Goal: Task Accomplishment & Management: Use online tool/utility

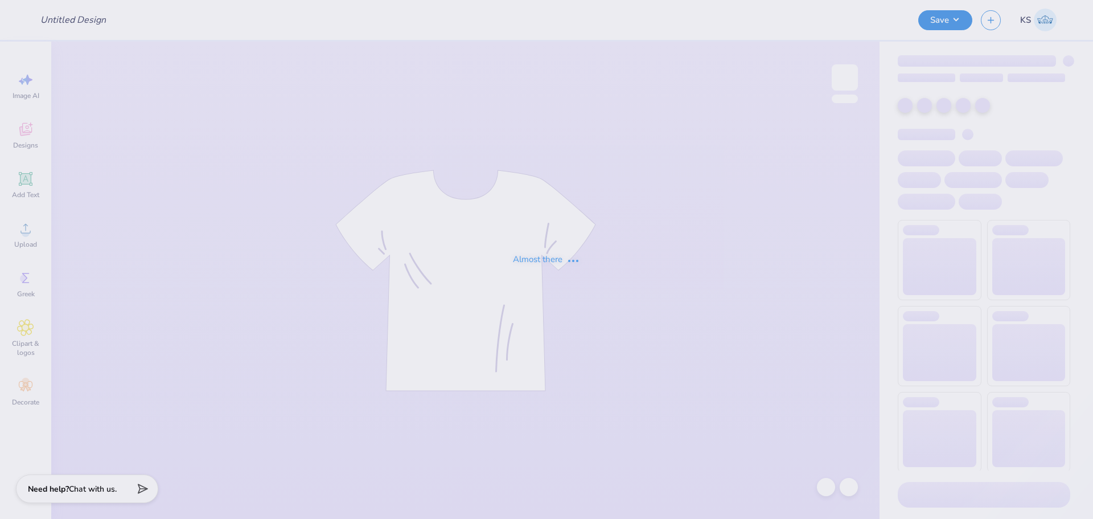
type input "FPS239581"
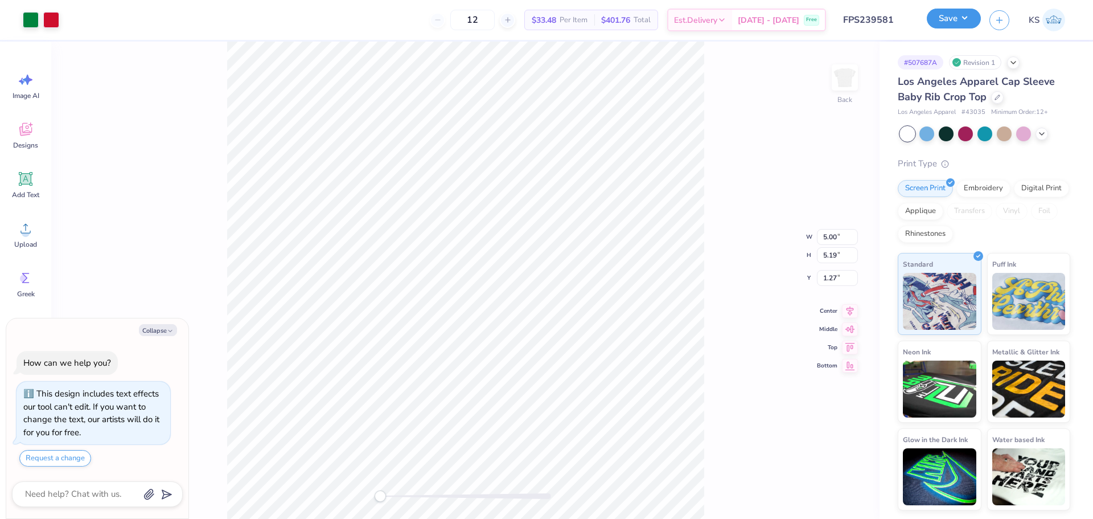
click at [969, 18] on button "Save" at bounding box center [954, 19] width 54 height 20
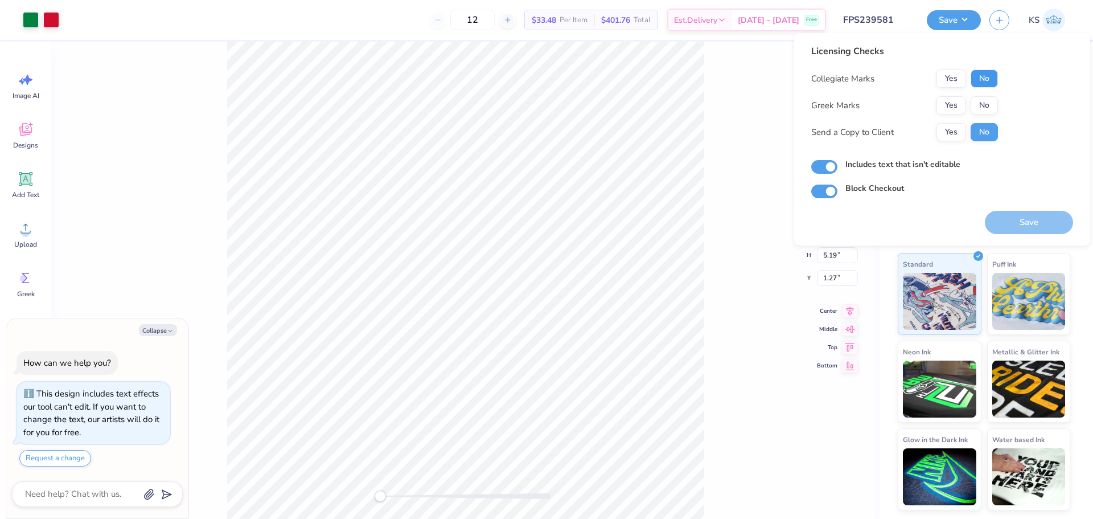
click at [988, 79] on button "No" at bounding box center [983, 78] width 27 height 18
click at [947, 103] on button "Yes" at bounding box center [951, 105] width 30 height 18
type textarea "x"
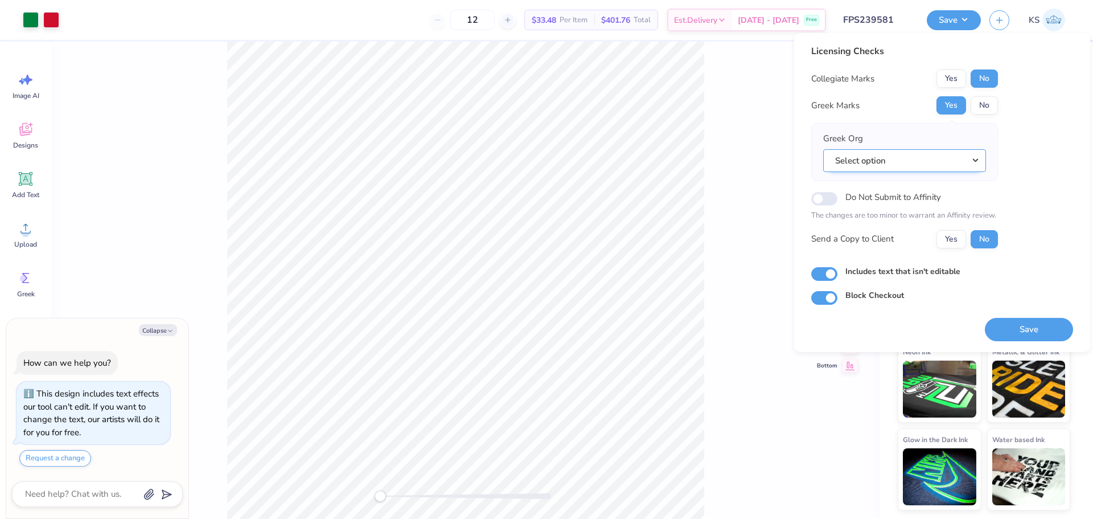
click at [928, 166] on button "Select option" at bounding box center [904, 160] width 163 height 23
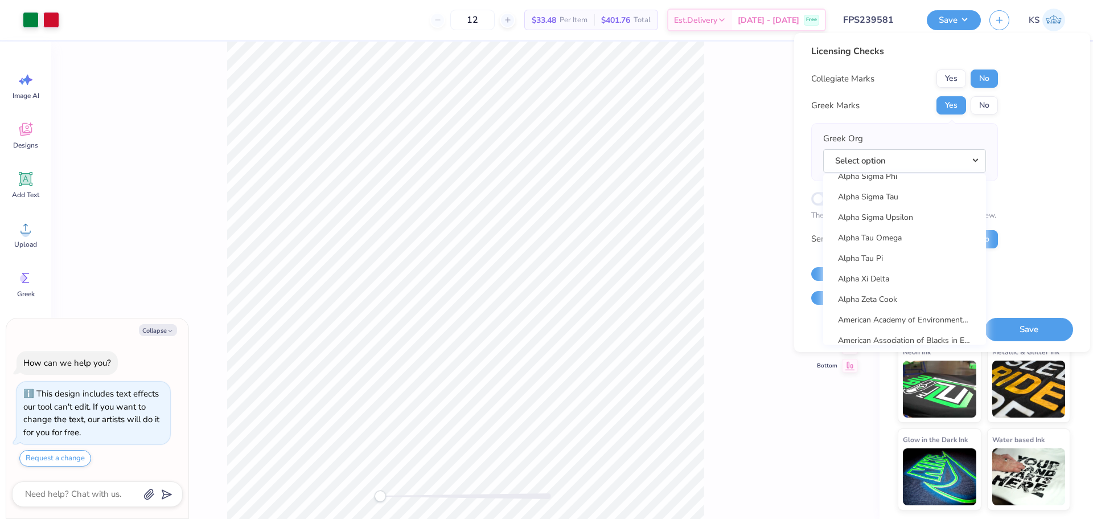
scroll to position [1081, 0]
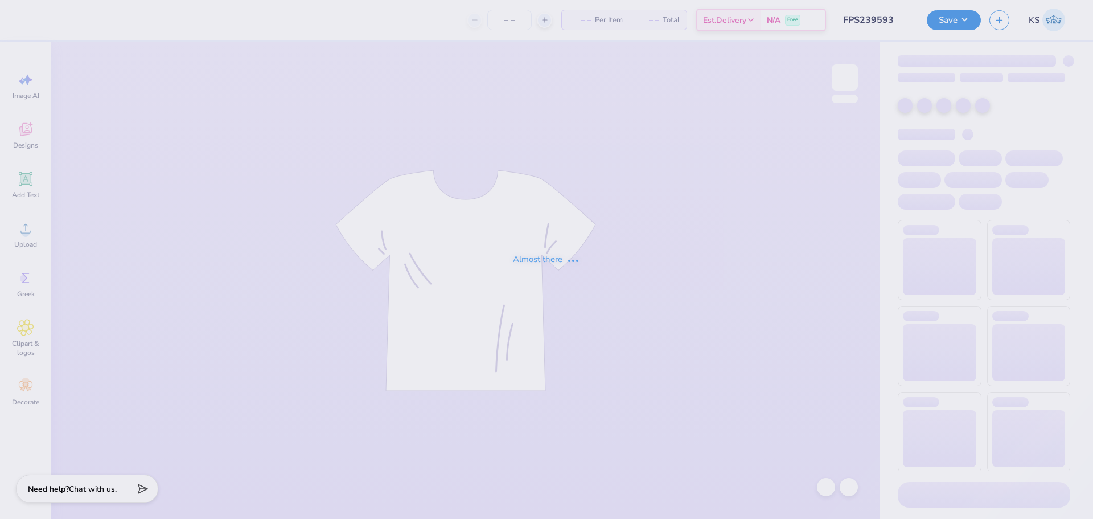
type input "FPS239593"
type input "12"
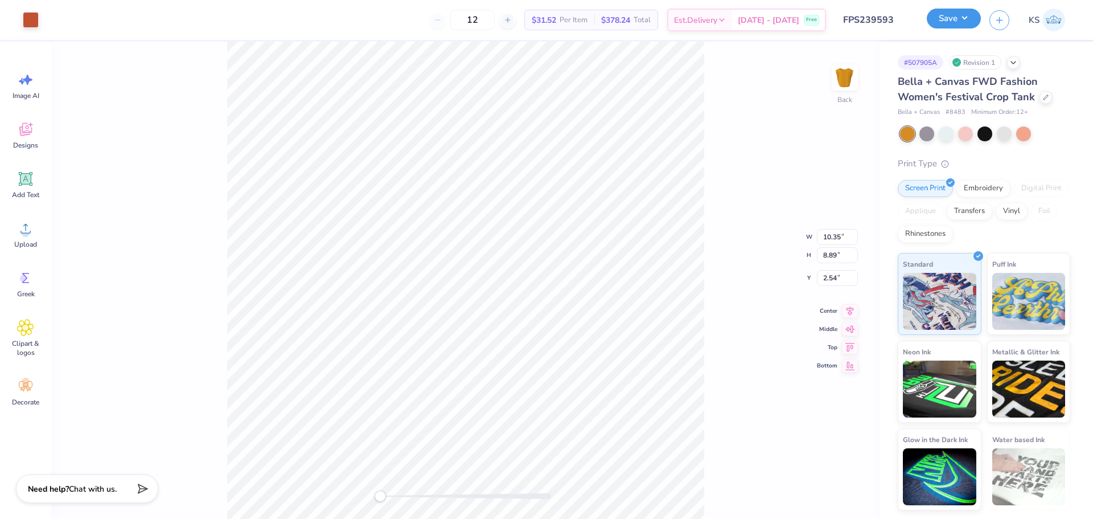
click at [949, 20] on button "Save" at bounding box center [954, 19] width 54 height 20
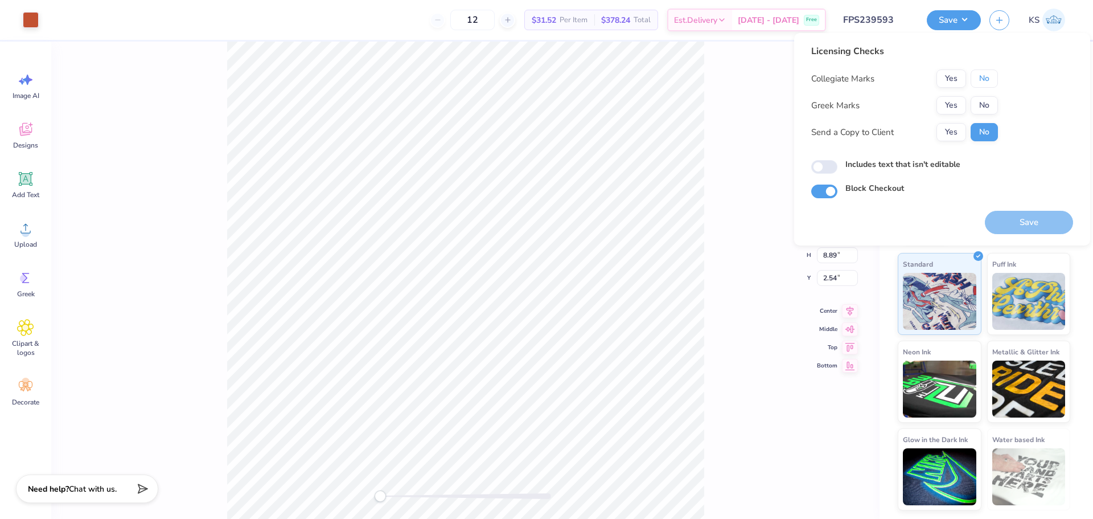
drag, startPoint x: 979, startPoint y: 79, endPoint x: 953, endPoint y: 94, distance: 30.4
click at [977, 79] on button "No" at bounding box center [983, 78] width 27 height 18
click at [952, 102] on button "Yes" at bounding box center [951, 105] width 30 height 18
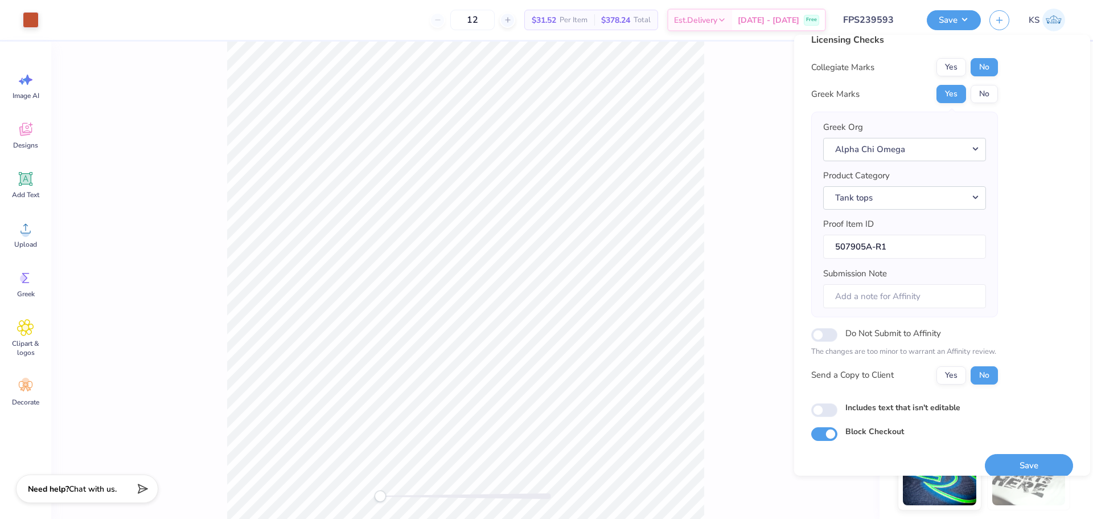
scroll to position [26, 0]
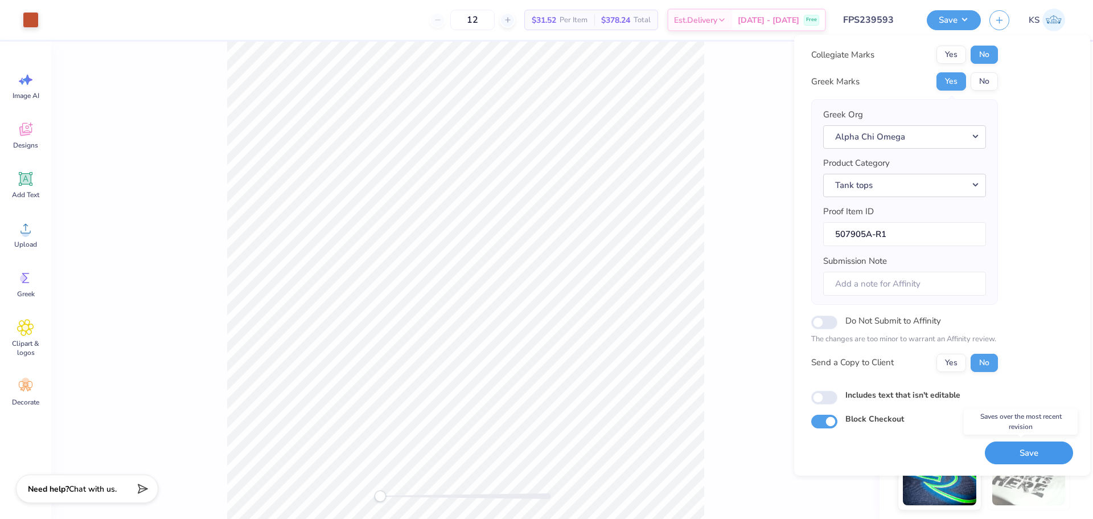
click at [1021, 452] on button "Save" at bounding box center [1029, 452] width 88 height 23
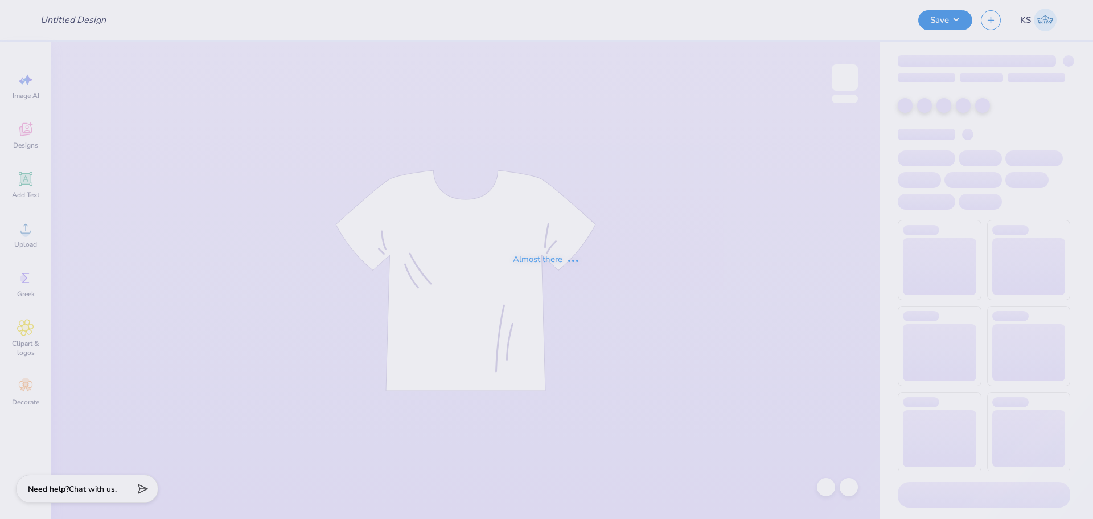
type input "FPS239596"
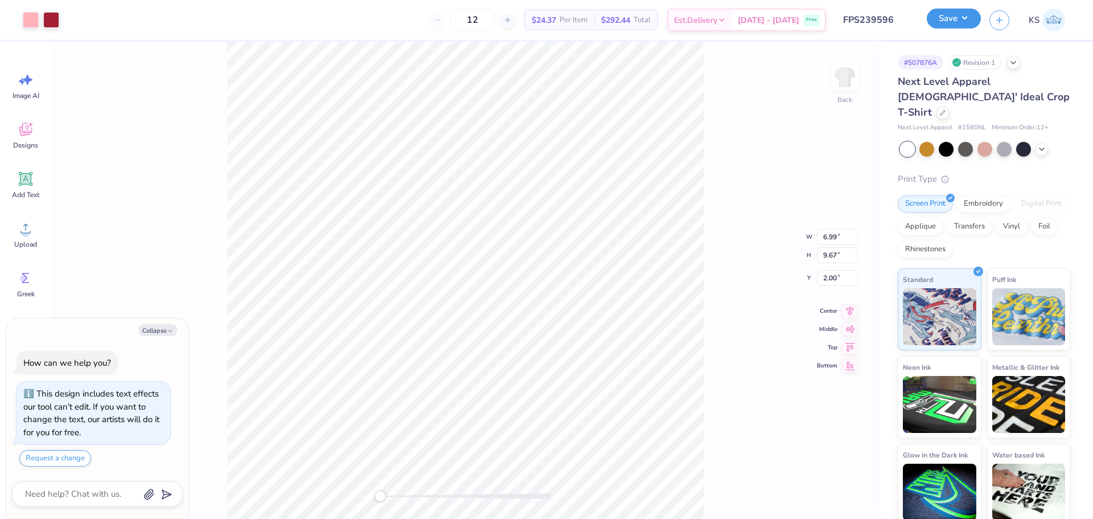
click at [948, 26] on button "Save" at bounding box center [954, 19] width 54 height 20
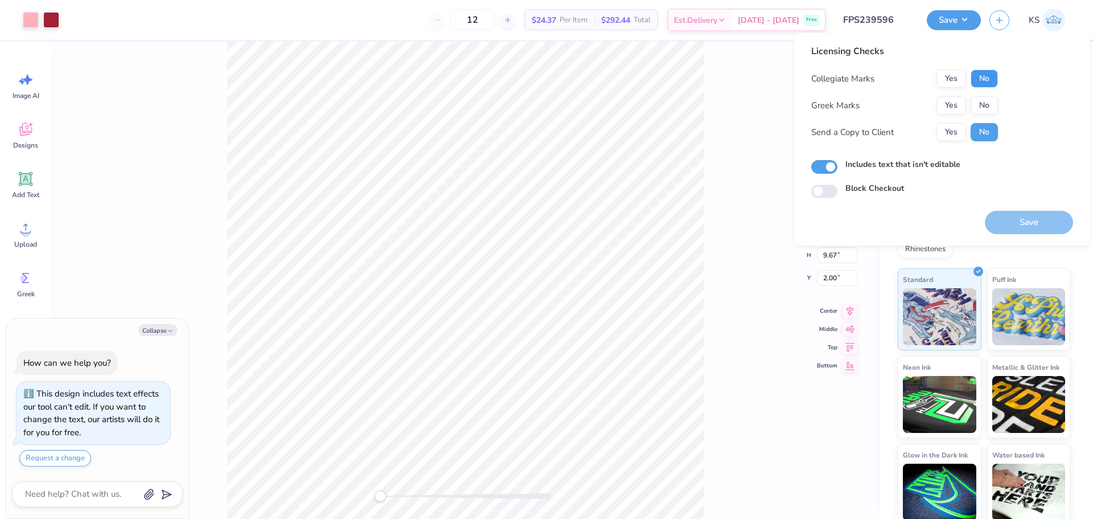
drag, startPoint x: 978, startPoint y: 76, endPoint x: 956, endPoint y: 96, distance: 29.4
click at [977, 76] on button "No" at bounding box center [983, 78] width 27 height 18
click at [955, 100] on button "Yes" at bounding box center [951, 105] width 30 height 18
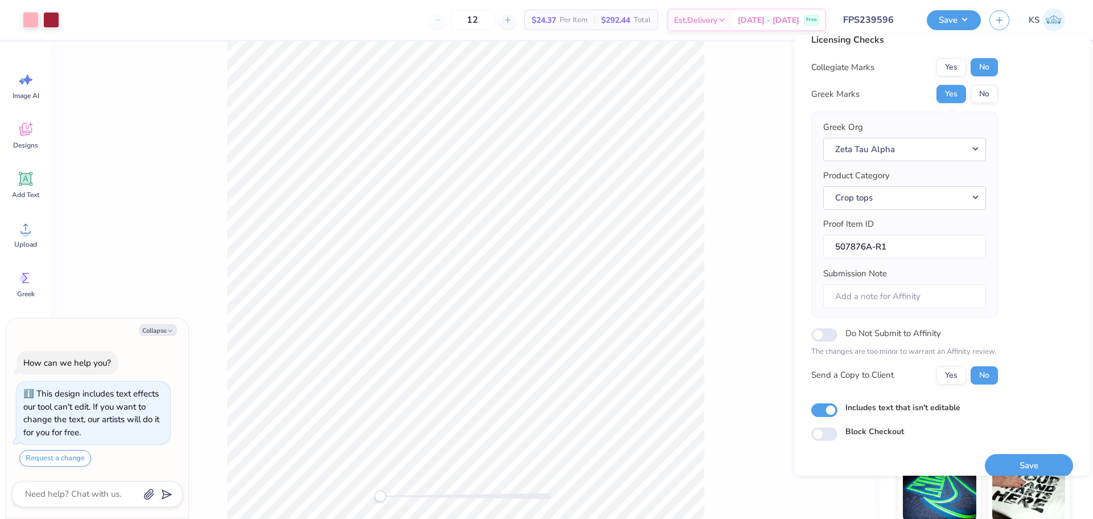
scroll to position [26, 0]
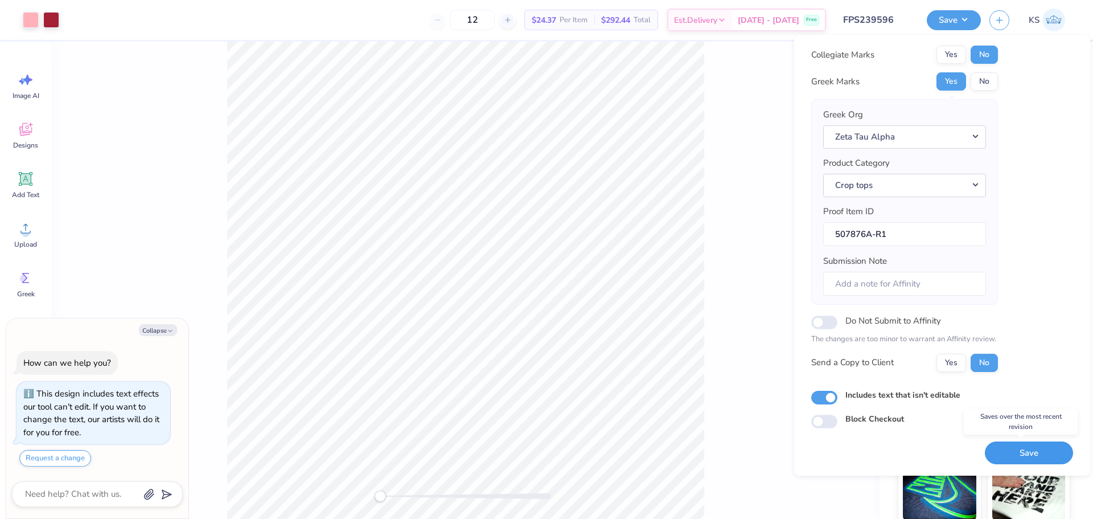
click at [1023, 457] on button "Save" at bounding box center [1029, 452] width 88 height 23
type textarea "x"
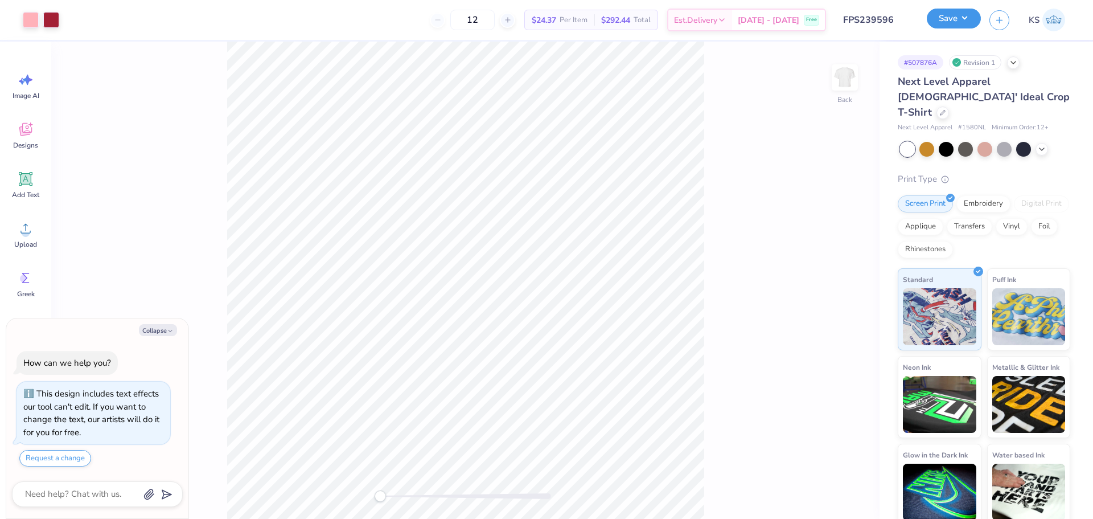
click at [948, 21] on button "Save" at bounding box center [954, 19] width 54 height 20
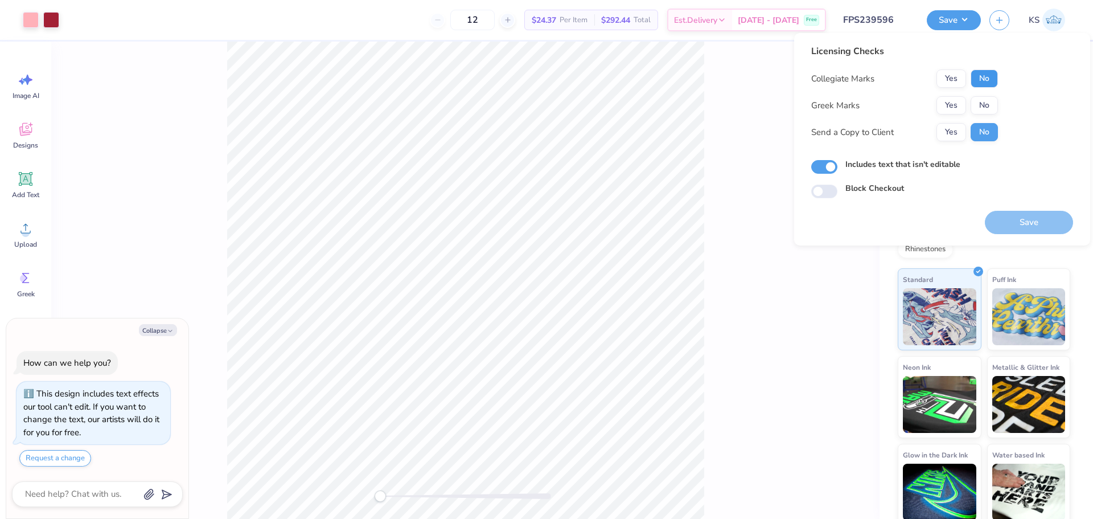
drag, startPoint x: 987, startPoint y: 81, endPoint x: 981, endPoint y: 88, distance: 9.3
click at [986, 82] on button "No" at bounding box center [983, 78] width 27 height 18
click at [961, 103] on button "Yes" at bounding box center [951, 105] width 30 height 18
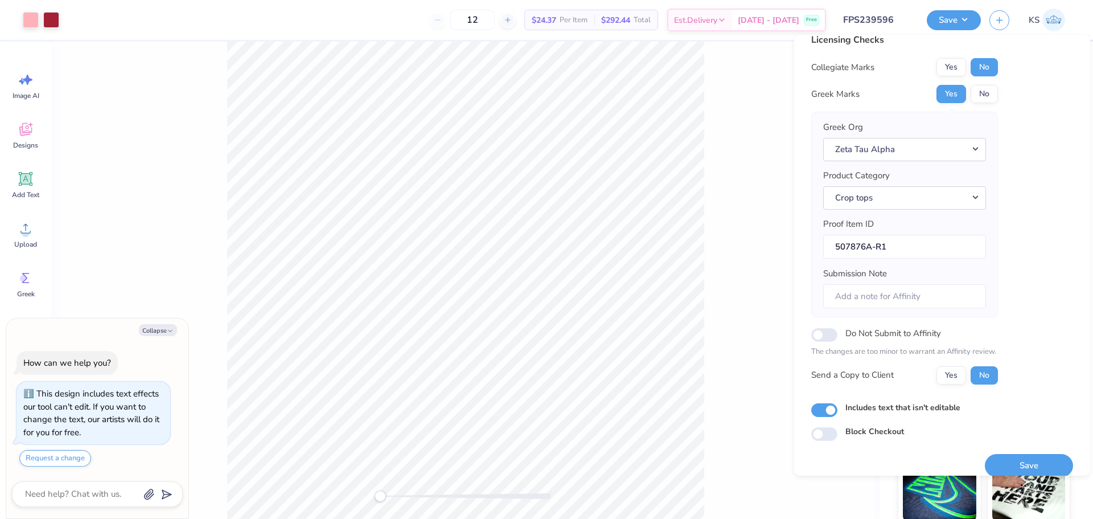
scroll to position [26, 0]
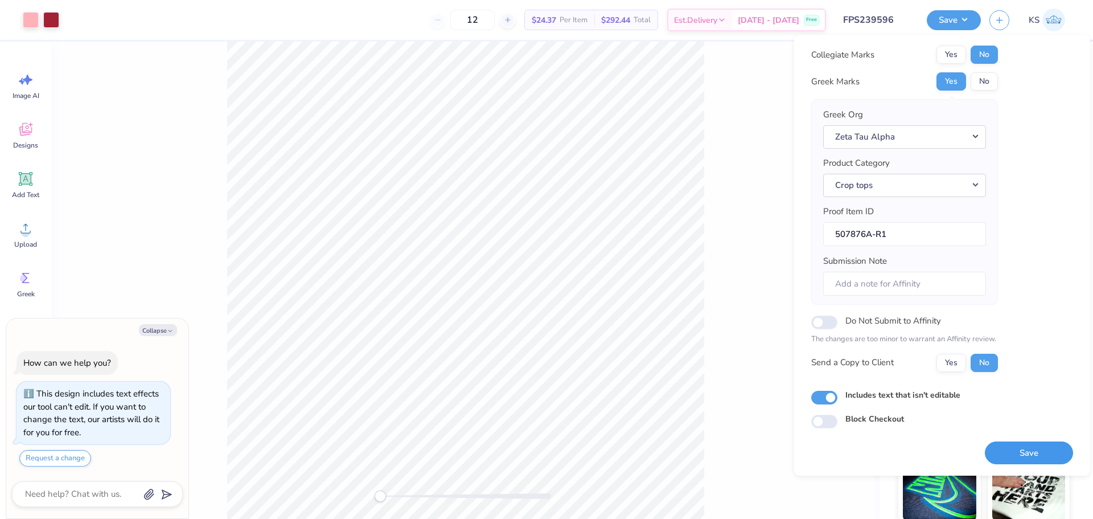
click at [1023, 454] on button "Save" at bounding box center [1029, 452] width 88 height 23
type textarea "x"
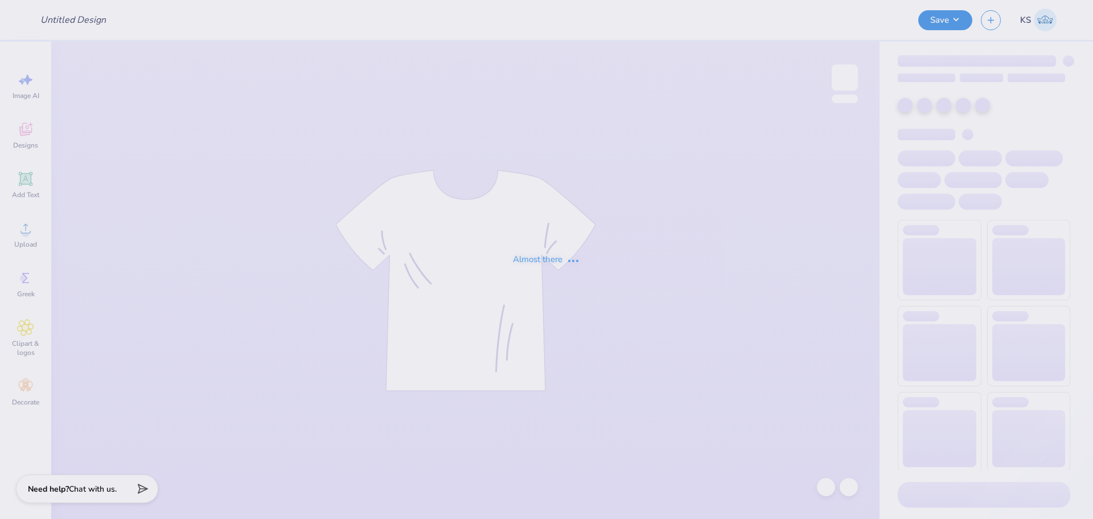
type input "FPS239605"
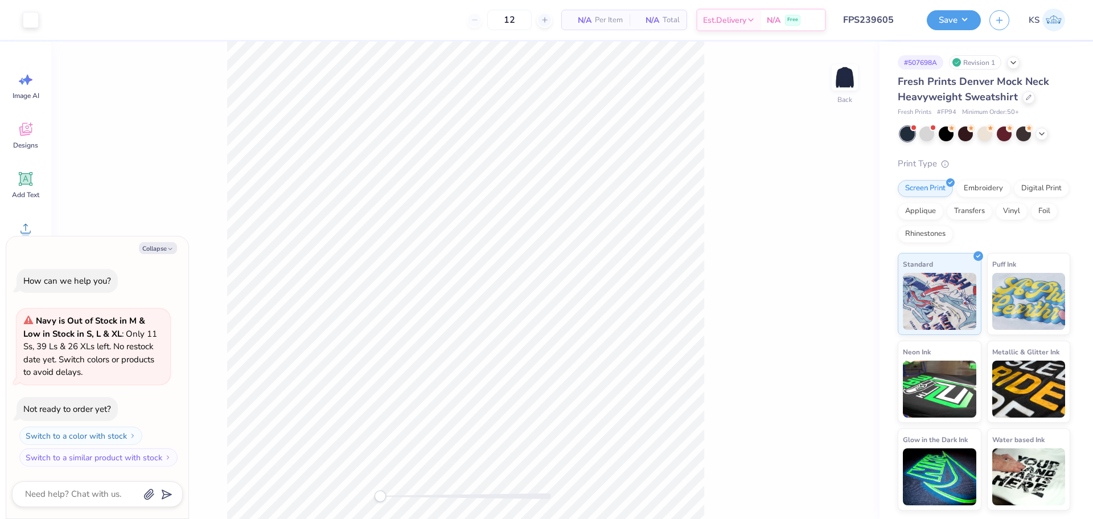
drag, startPoint x: 969, startPoint y: 22, endPoint x: 980, endPoint y: 23, distance: 11.4
click at [969, 22] on button "Save" at bounding box center [954, 20] width 54 height 20
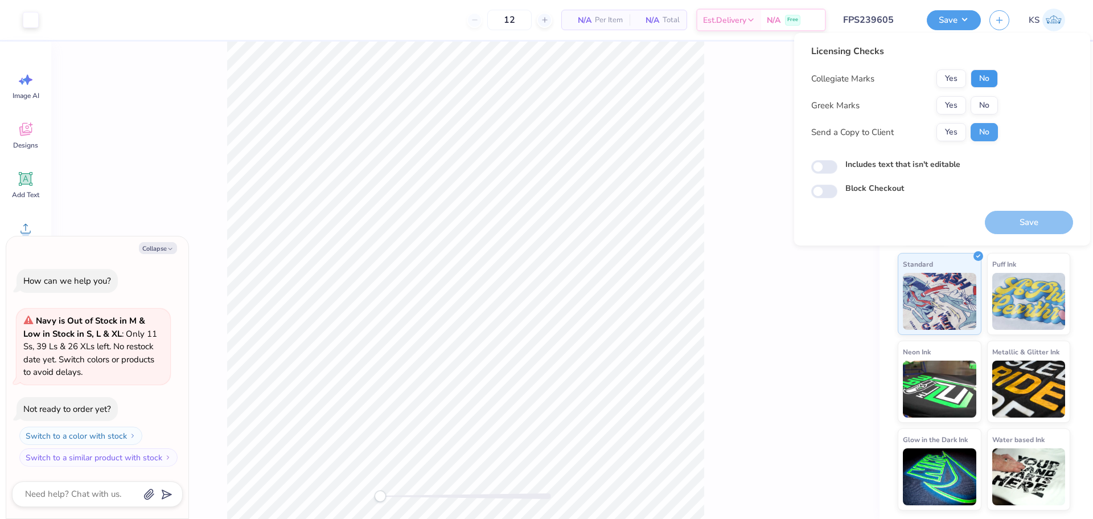
click at [986, 77] on button "No" at bounding box center [983, 78] width 27 height 18
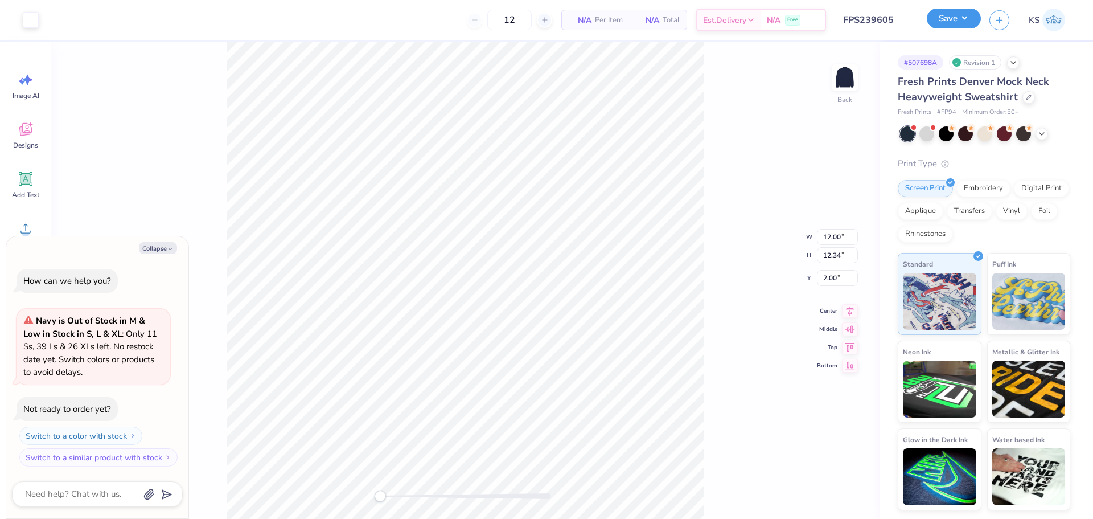
click at [969, 15] on button "Save" at bounding box center [954, 19] width 54 height 20
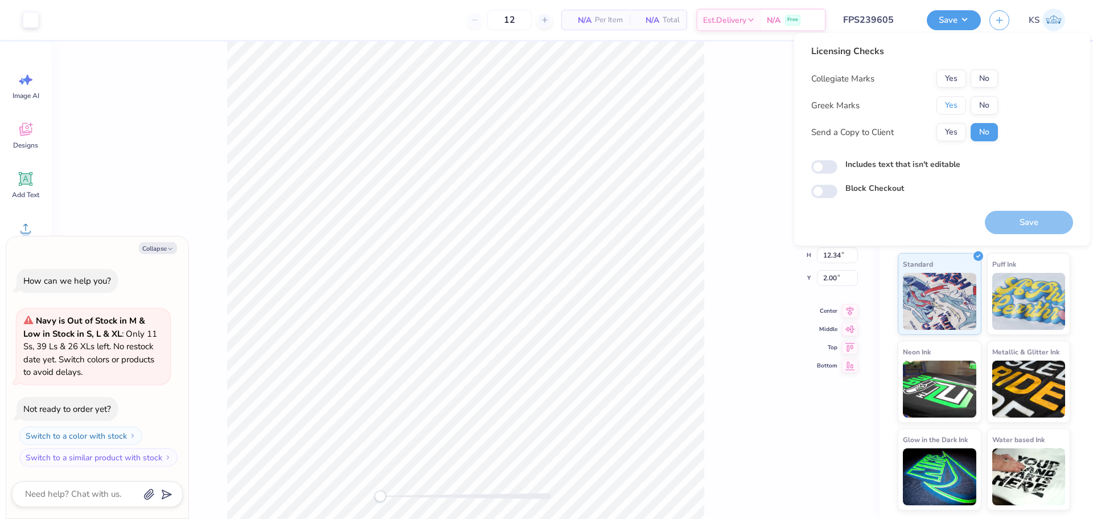
drag, startPoint x: 953, startPoint y: 102, endPoint x: 969, endPoint y: 94, distance: 17.6
click at [966, 97] on div "Yes No" at bounding box center [966, 105] width 61 height 18
click at [989, 81] on button "No" at bounding box center [983, 78] width 27 height 18
click at [951, 111] on button "Yes" at bounding box center [951, 105] width 30 height 18
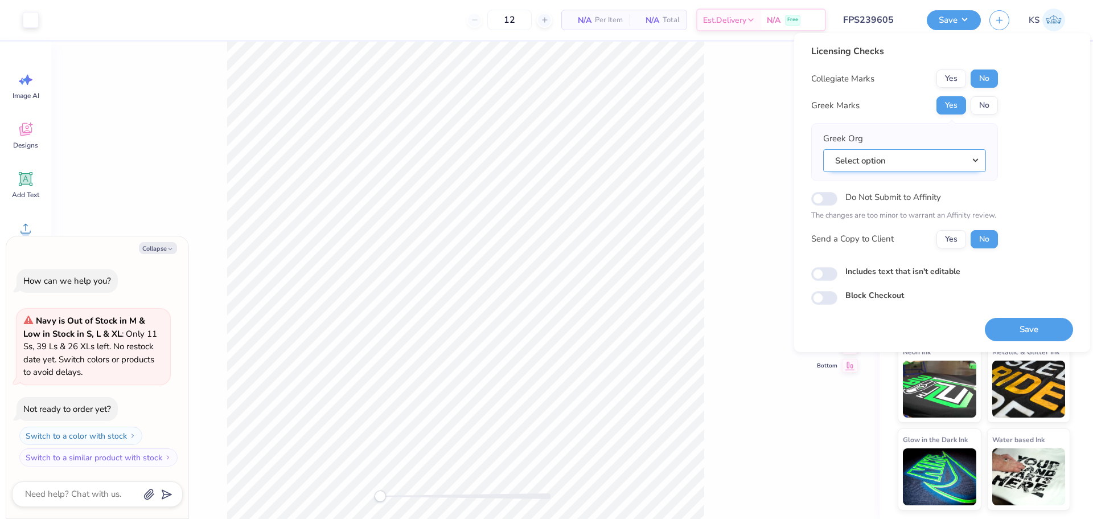
click at [922, 164] on button "Select option" at bounding box center [904, 160] width 163 height 23
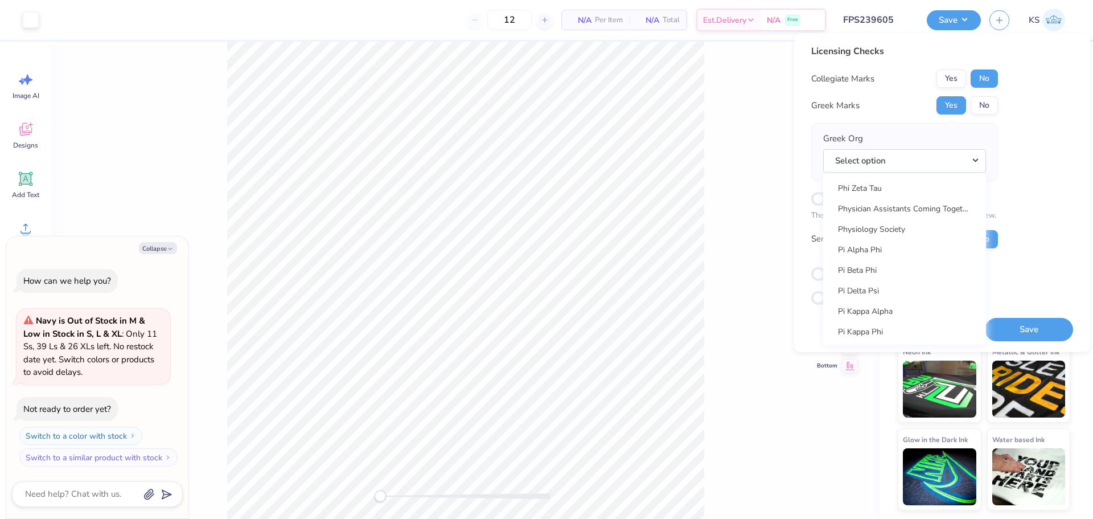
scroll to position [6482, 0]
click at [885, 287] on link "Pi Kappa Alpha" at bounding box center [905, 283] width 154 height 19
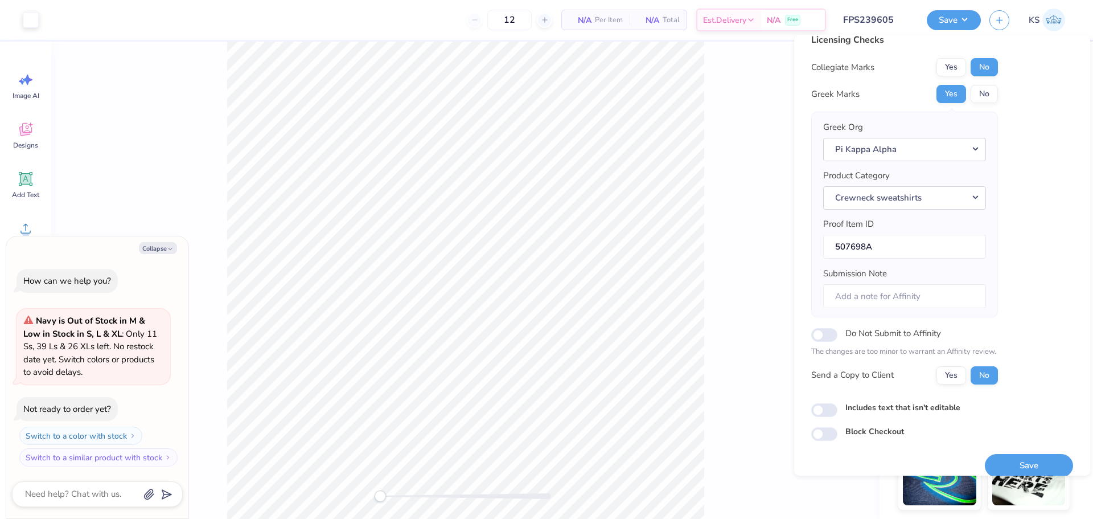
scroll to position [26, 0]
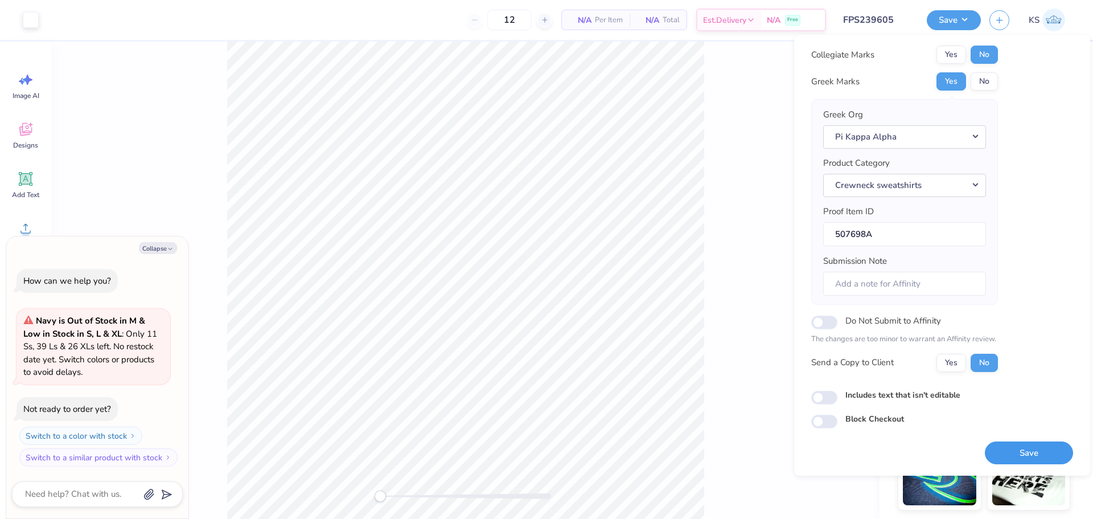
click at [1035, 450] on button "Save" at bounding box center [1029, 452] width 88 height 23
type textarea "x"
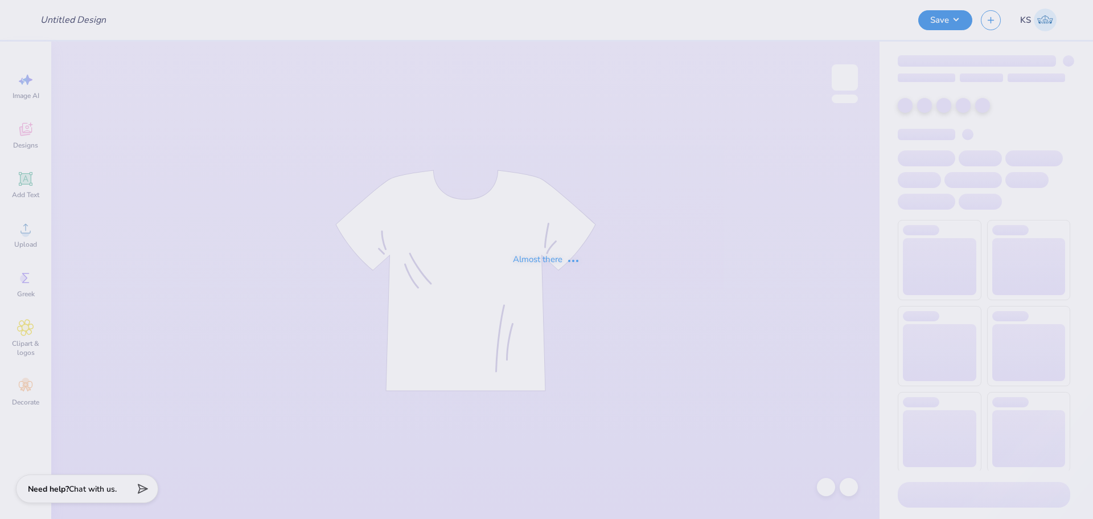
type input "FPS239611"
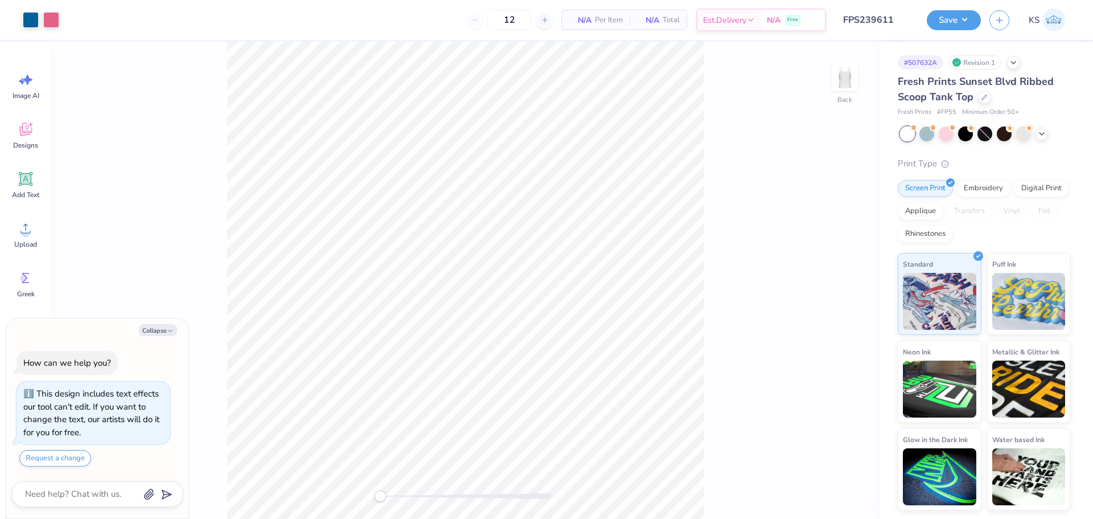
scroll to position [32, 0]
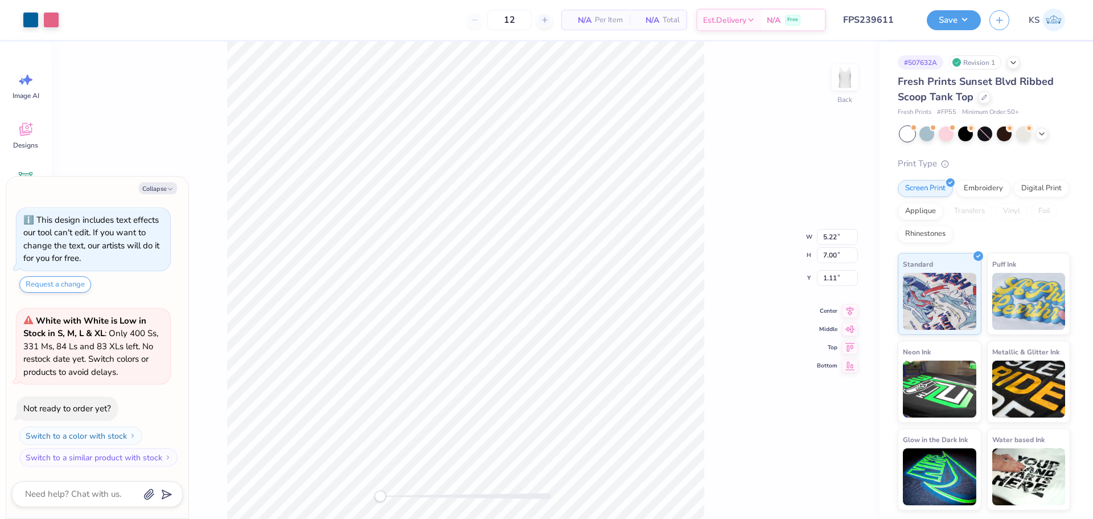
drag, startPoint x: 960, startPoint y: 24, endPoint x: 960, endPoint y: 32, distance: 8.0
click at [960, 24] on button "Save" at bounding box center [954, 20] width 54 height 20
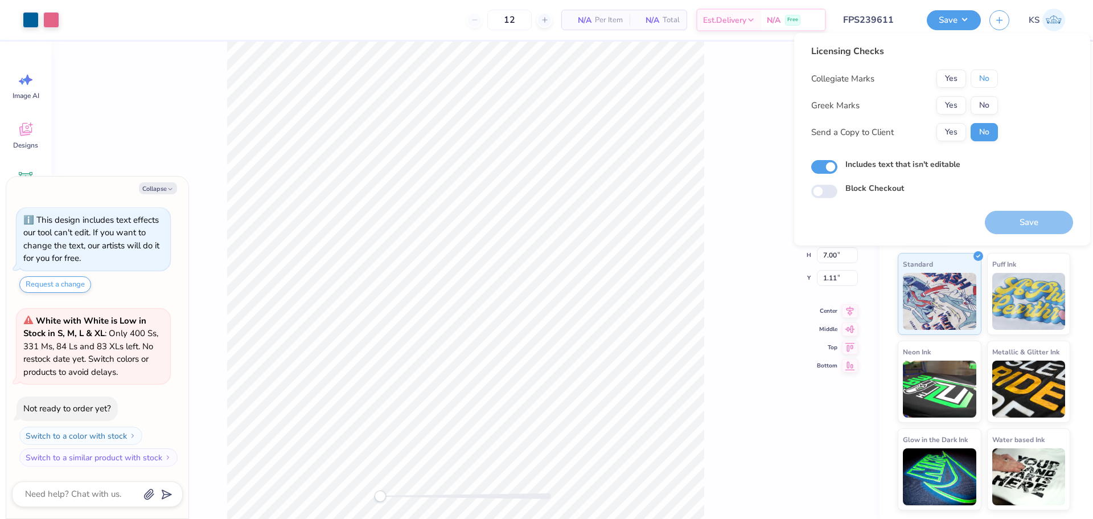
drag, startPoint x: 978, startPoint y: 77, endPoint x: 954, endPoint y: 96, distance: 30.4
click at [976, 77] on button "No" at bounding box center [983, 78] width 27 height 18
click at [951, 101] on button "Yes" at bounding box center [951, 105] width 30 height 18
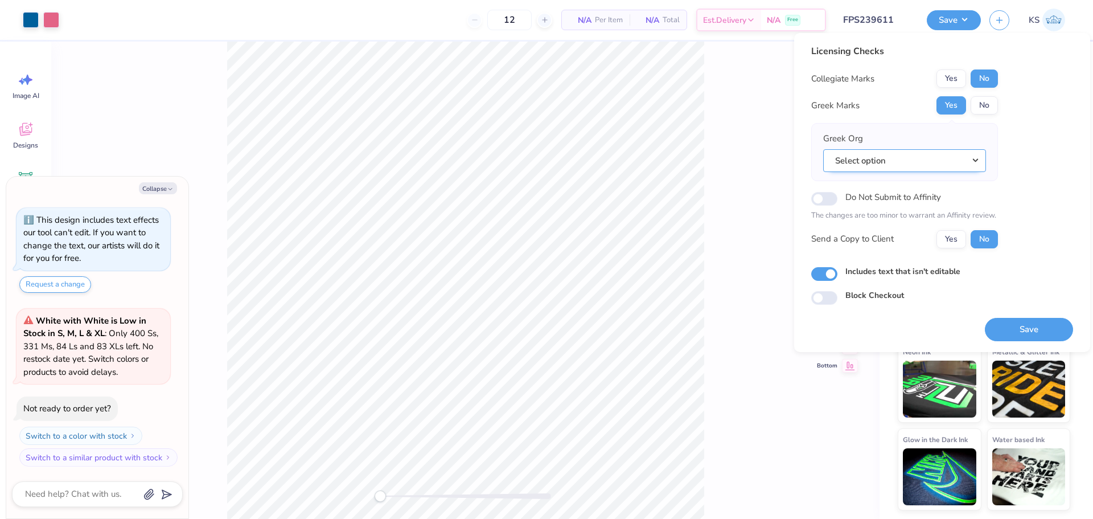
click at [939, 163] on button "Select option" at bounding box center [904, 160] width 163 height 23
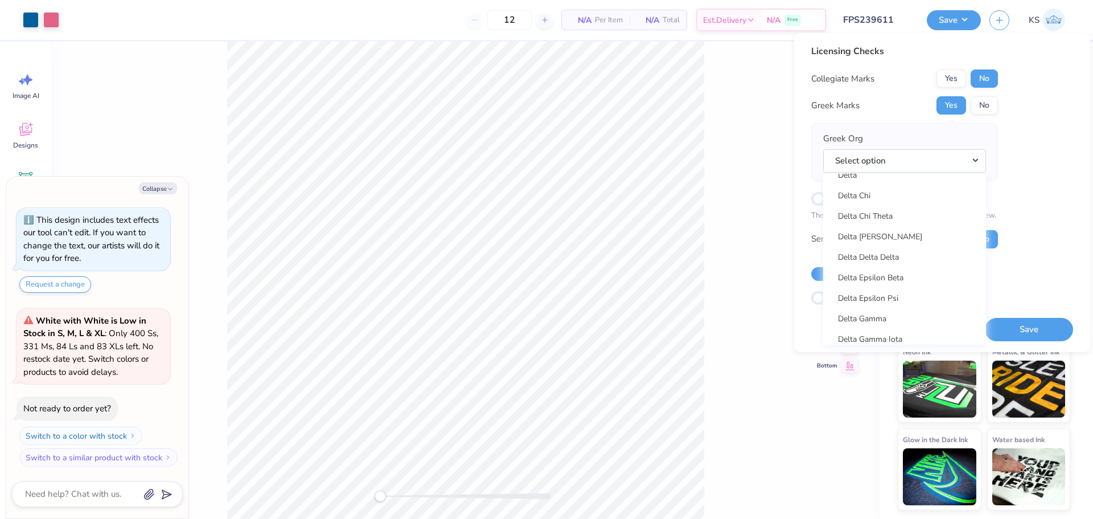
scroll to position [2485, 0]
click at [934, 283] on link "Delta Delta Delta" at bounding box center [905, 284] width 154 height 19
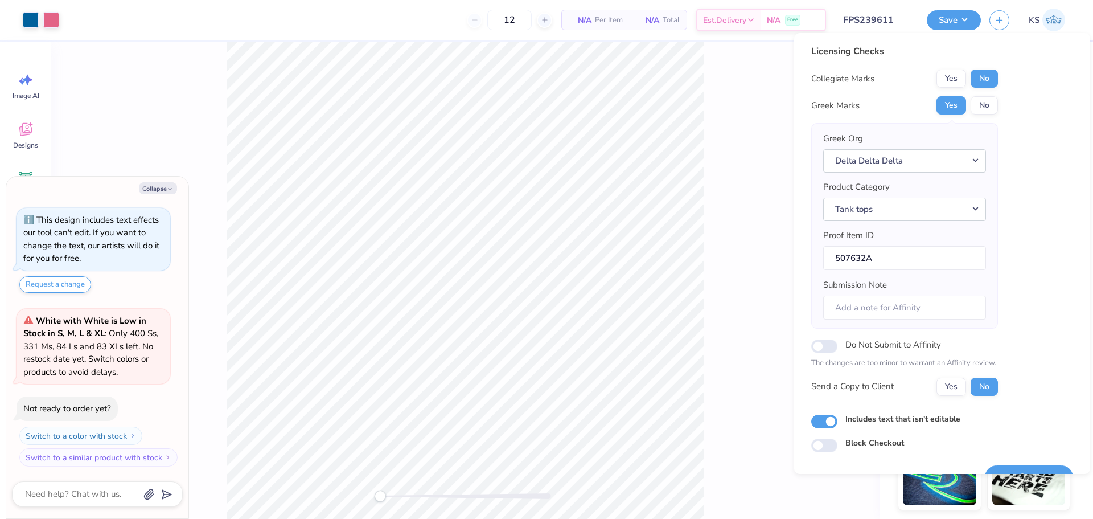
scroll to position [26, 0]
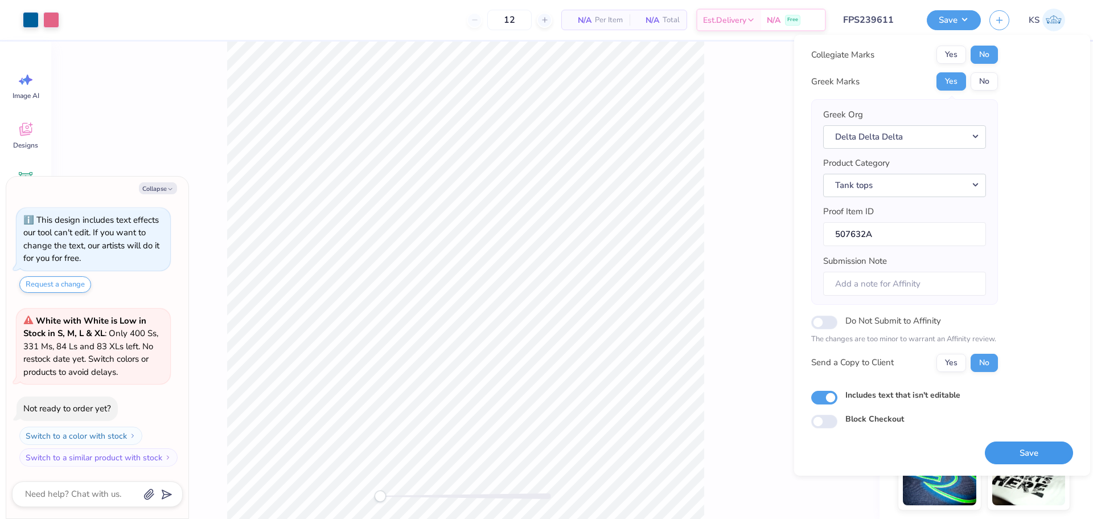
click at [1017, 449] on button "Save" at bounding box center [1029, 452] width 88 height 23
type textarea "x"
click at [918, 134] on button "Delta Delta Delta" at bounding box center [904, 136] width 163 height 23
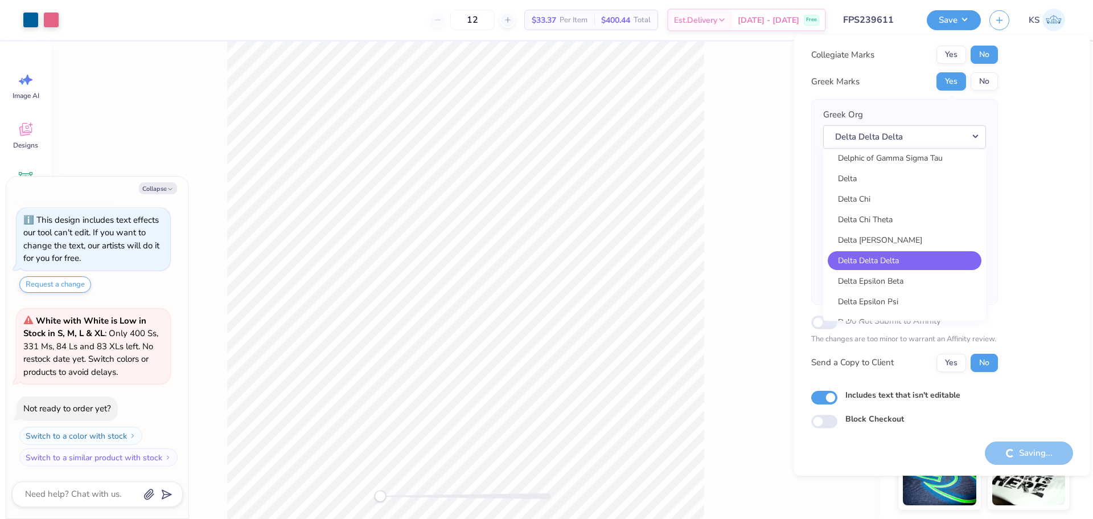
type textarea "x"
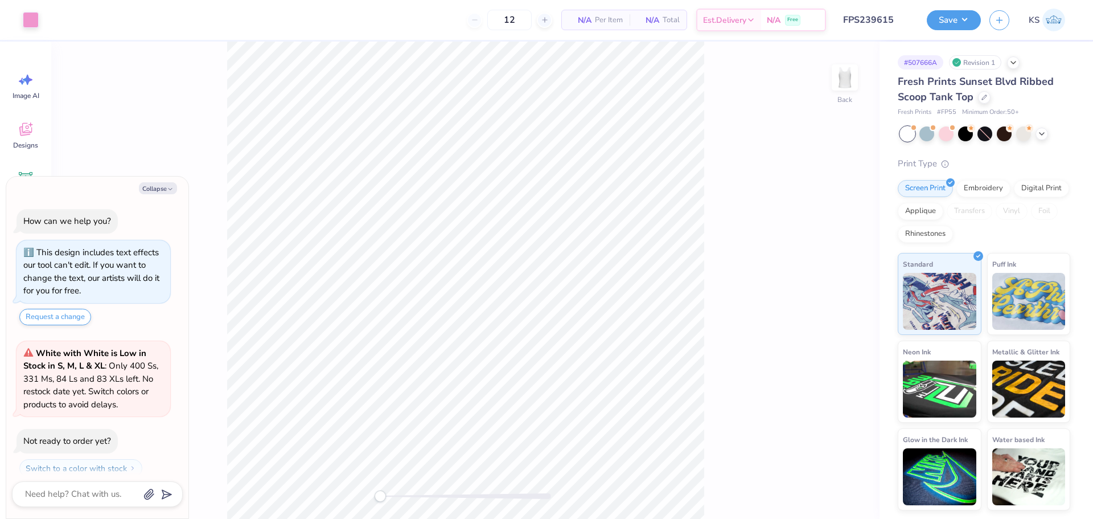
scroll to position [32, 0]
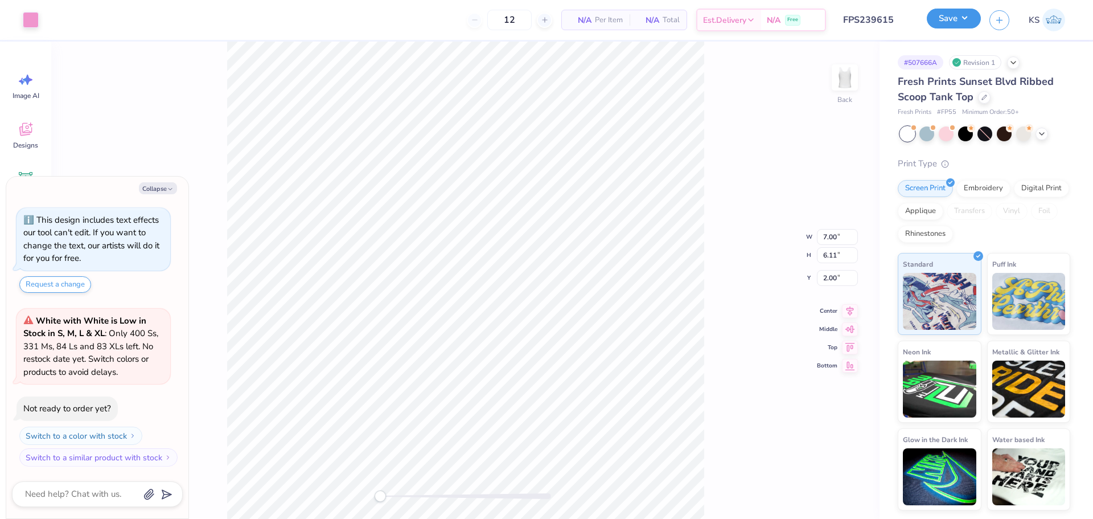
click at [956, 26] on button "Save" at bounding box center [954, 19] width 54 height 20
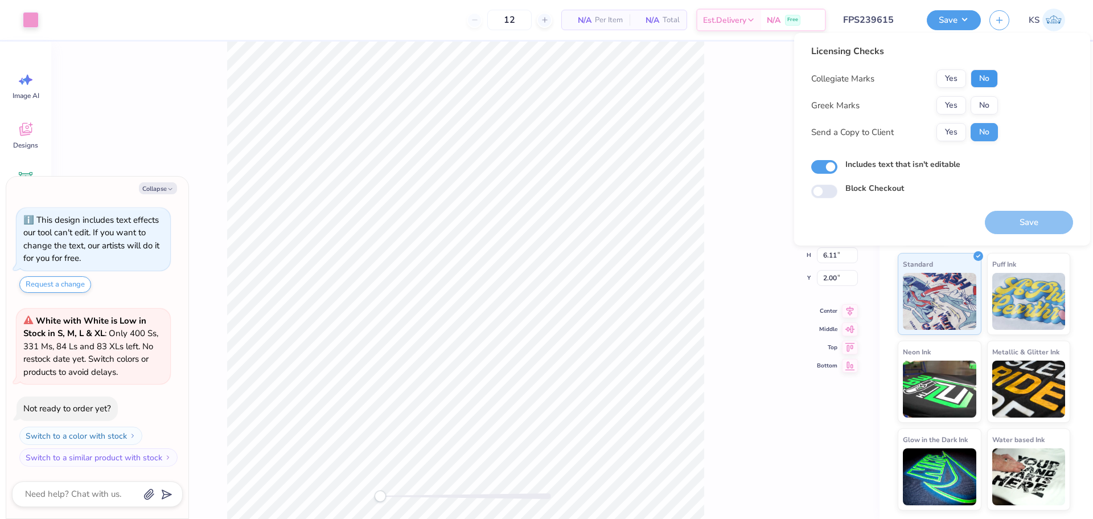
click at [986, 72] on button "No" at bounding box center [983, 78] width 27 height 18
click at [948, 101] on button "Yes" at bounding box center [951, 105] width 30 height 18
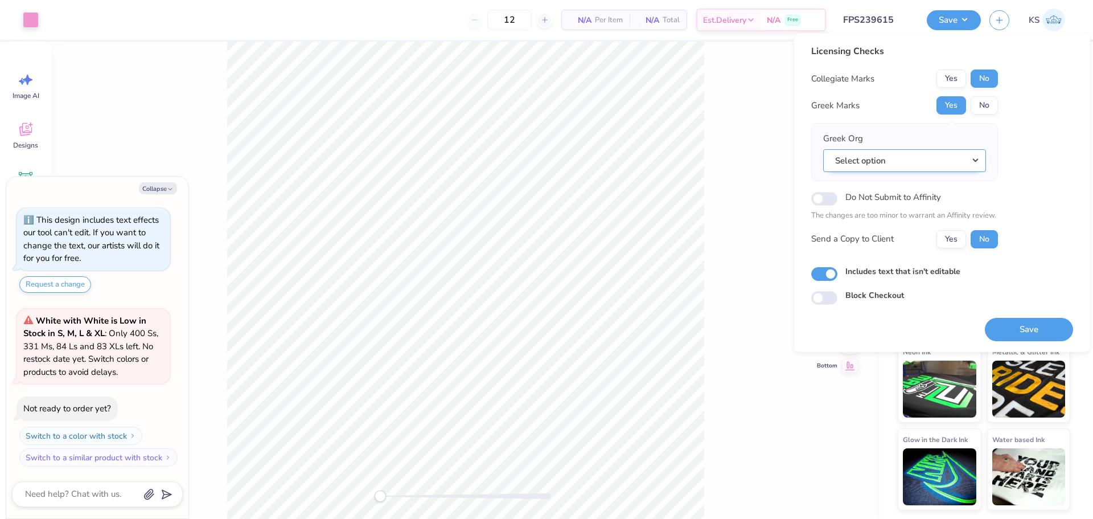
click at [977, 155] on button "Select option" at bounding box center [904, 160] width 163 height 23
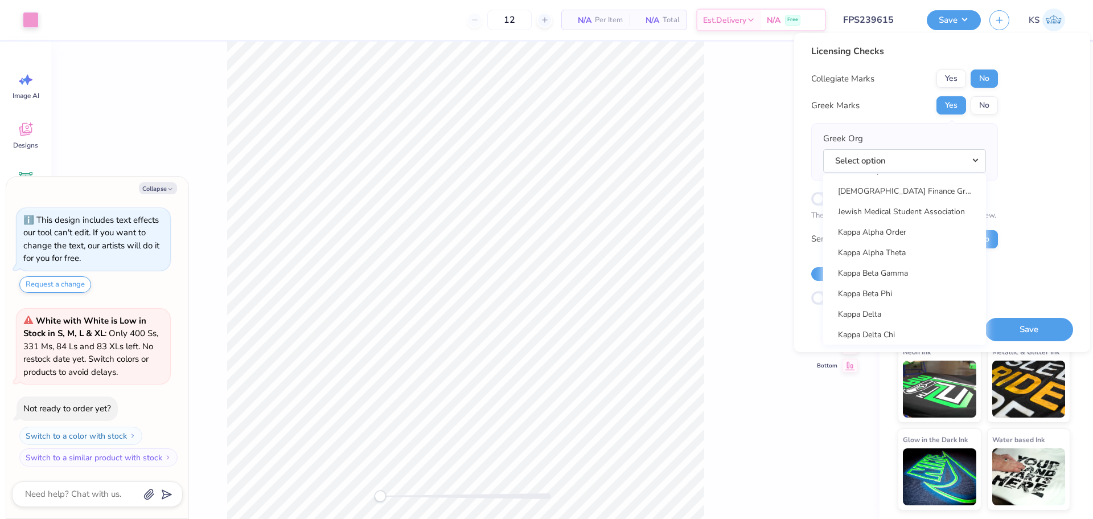
scroll to position [3989, 0]
click at [935, 278] on link "Kappa Alpha Theta" at bounding box center [905, 275] width 154 height 19
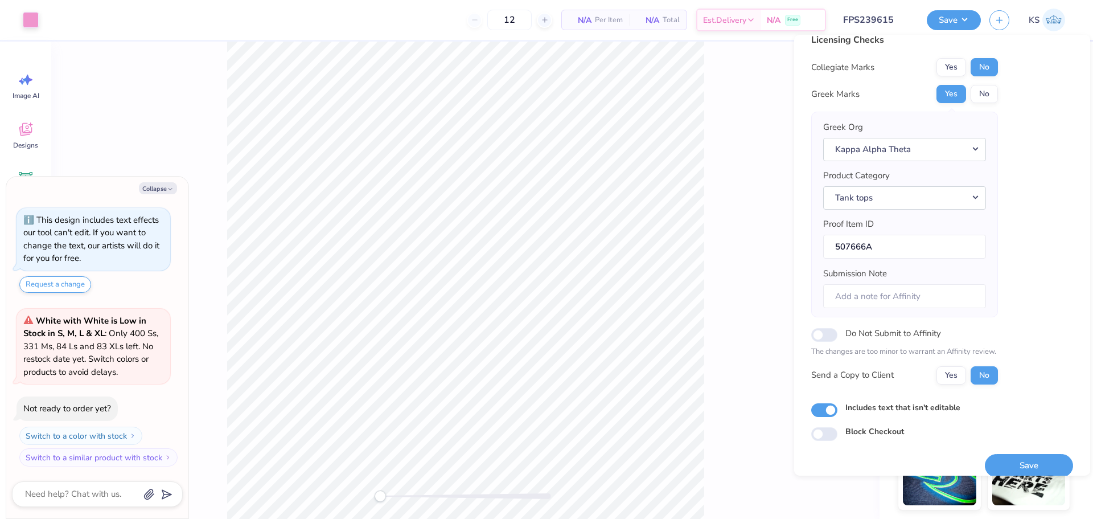
scroll to position [26, 0]
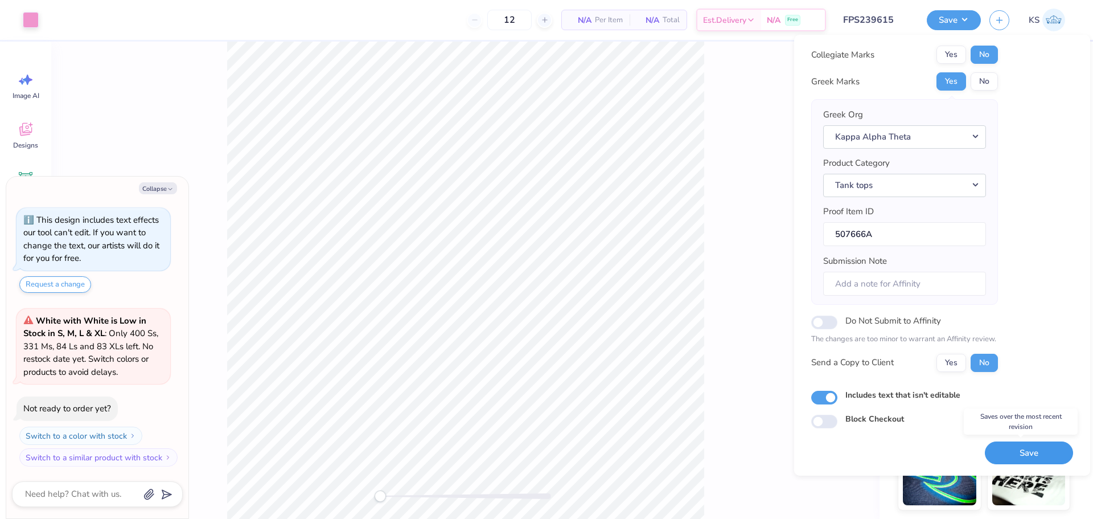
click at [1017, 447] on button "Save" at bounding box center [1029, 452] width 88 height 23
type textarea "x"
